Goal: Transaction & Acquisition: Purchase product/service

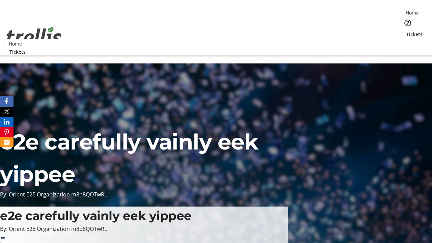
click at [406, 31] on span "Tickets" at bounding box center [414, 34] width 16 height 7
